Goal: Register for event/course

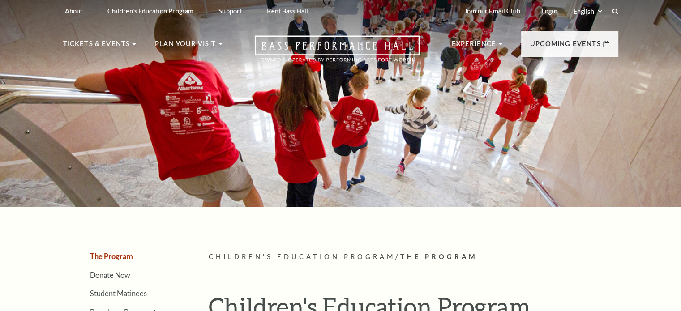
scroll to position [134, 0]
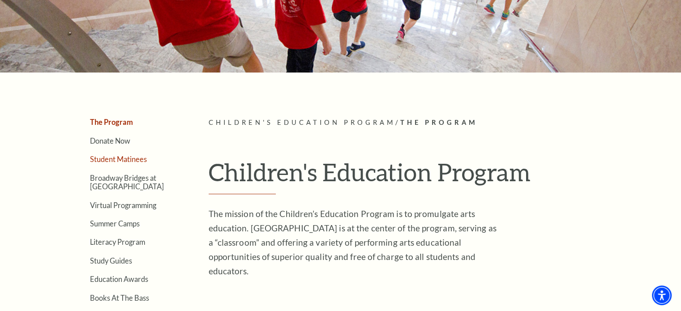
click at [133, 156] on link "Student Matinees" at bounding box center [118, 159] width 57 height 9
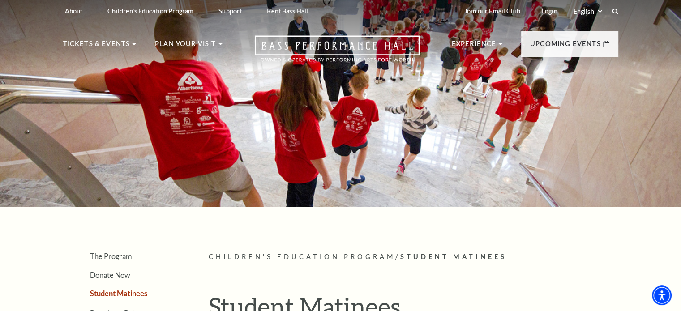
scroll to position [224, 0]
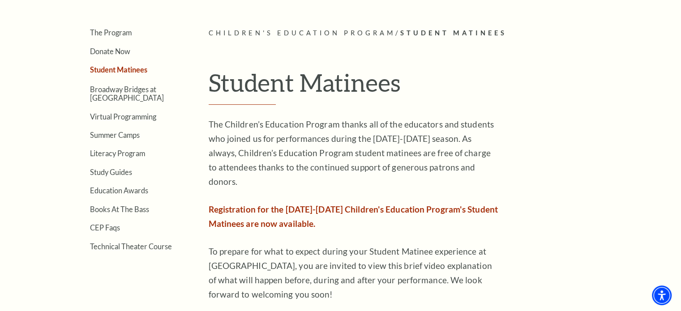
click at [278, 204] on span "Registration for the 2025-2026 Children's Education Program's Student Matinees …" at bounding box center [353, 216] width 289 height 25
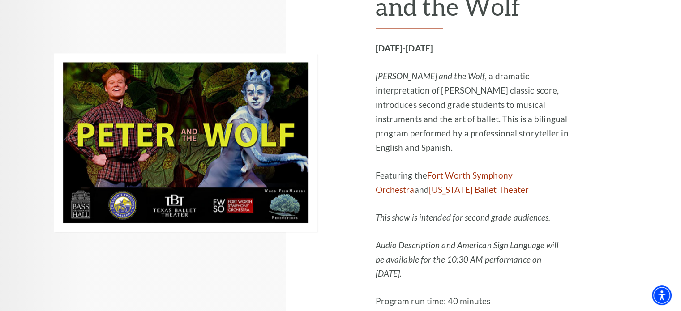
scroll to position [1274, 0]
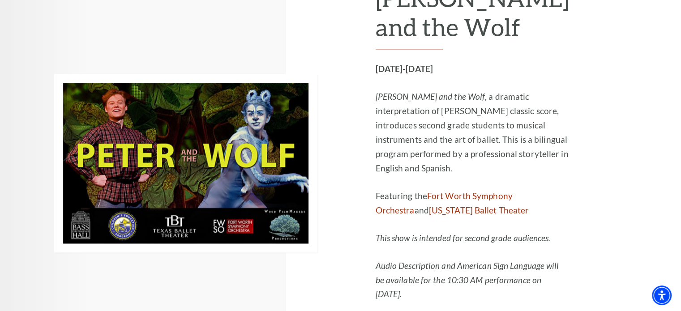
click at [617, 150] on div "Children's Education Program Presents Peter and the Wolf February 17-20, 2026 P…" at bounding box center [502, 162] width 252 height 477
